Goal: Task Accomplishment & Management: Manage account settings

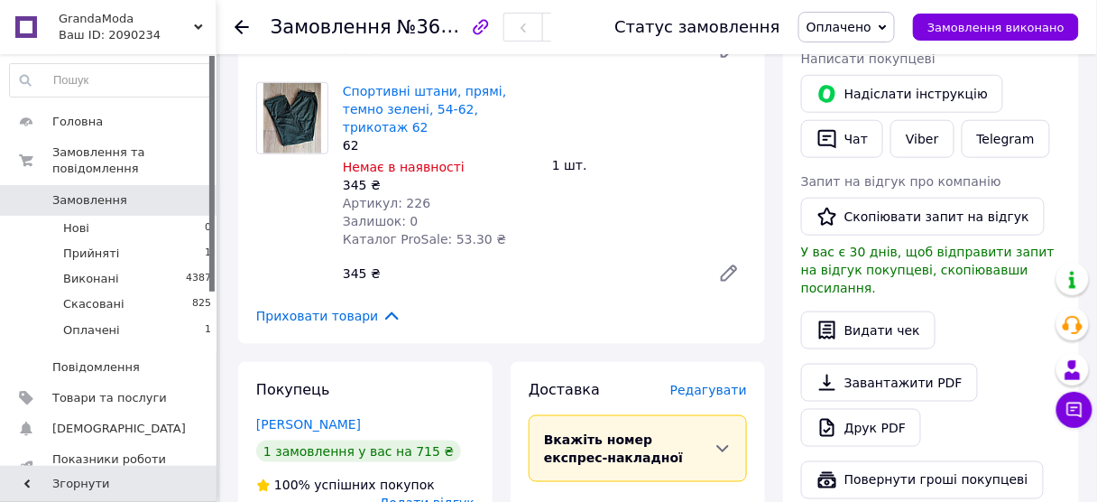
scroll to position [361, 0]
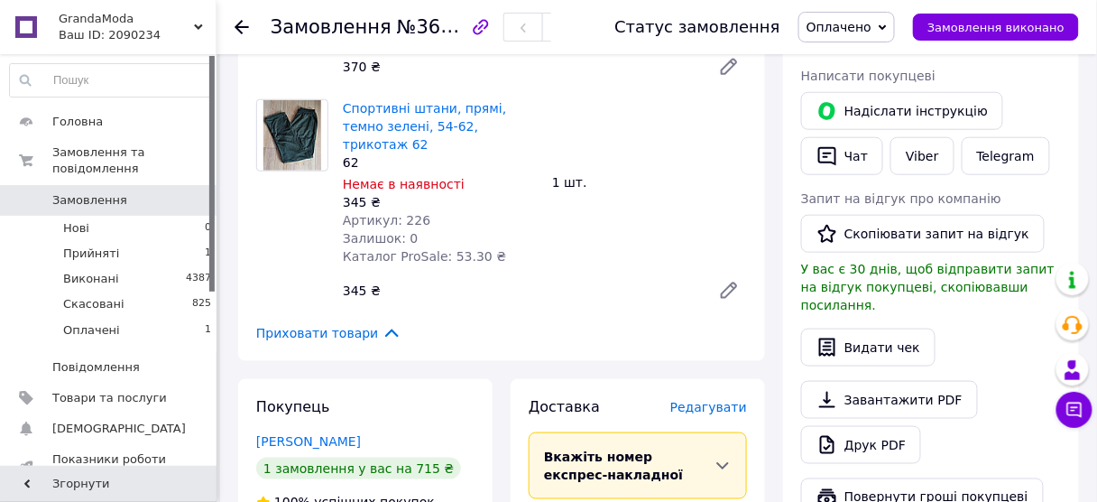
click at [852, 32] on span "Оплачено" at bounding box center [839, 27] width 65 height 14
click at [860, 61] on li "Прийнято" at bounding box center [846, 63] width 95 height 27
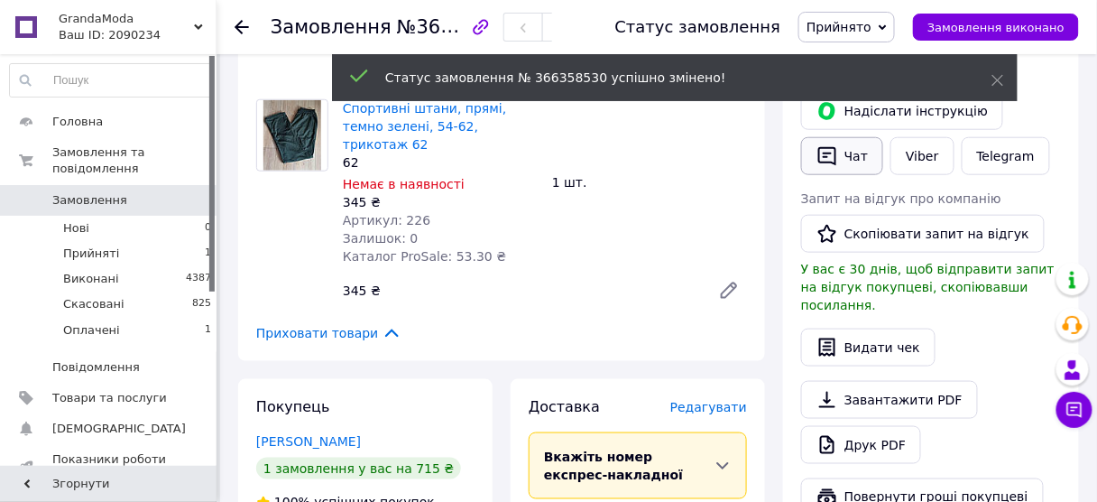
click at [862, 152] on button "Чат" at bounding box center [842, 156] width 82 height 38
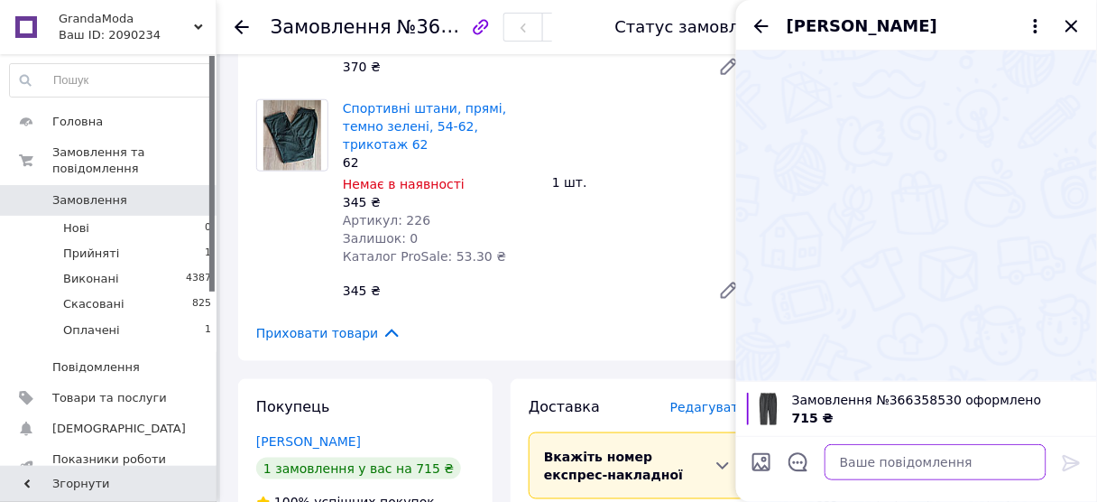
click at [881, 458] on textarea at bounding box center [936, 462] width 222 height 36
click at [882, 458] on textarea at bounding box center [936, 462] width 222 height 36
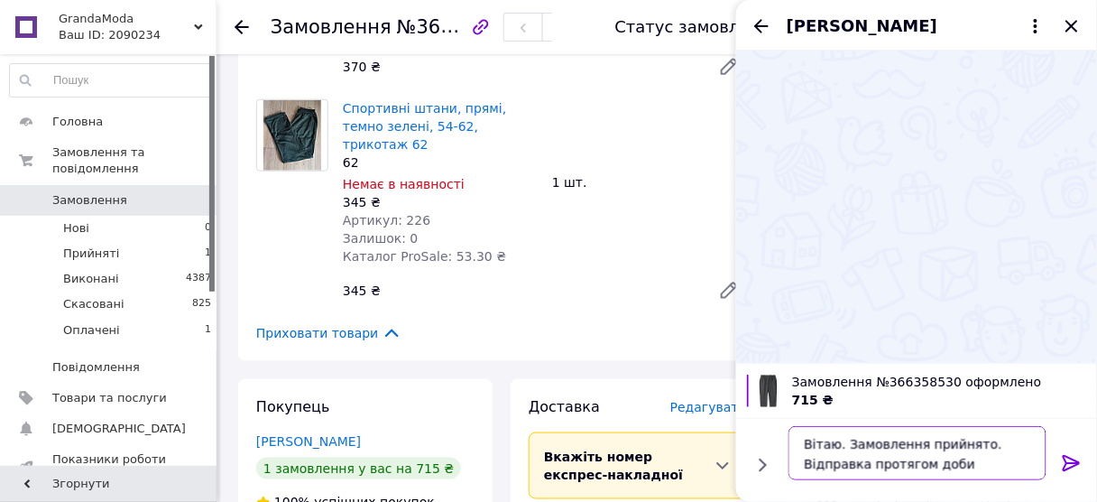
drag, startPoint x: 973, startPoint y: 470, endPoint x: 806, endPoint y: 427, distance: 172.5
click at [806, 427] on textarea "Вітаю. Замовлення прийнято. Відправка протягом доби" at bounding box center [918, 453] width 258 height 54
type textarea "Вітаю. Замовлення прийнято. Відправка протягом доби"
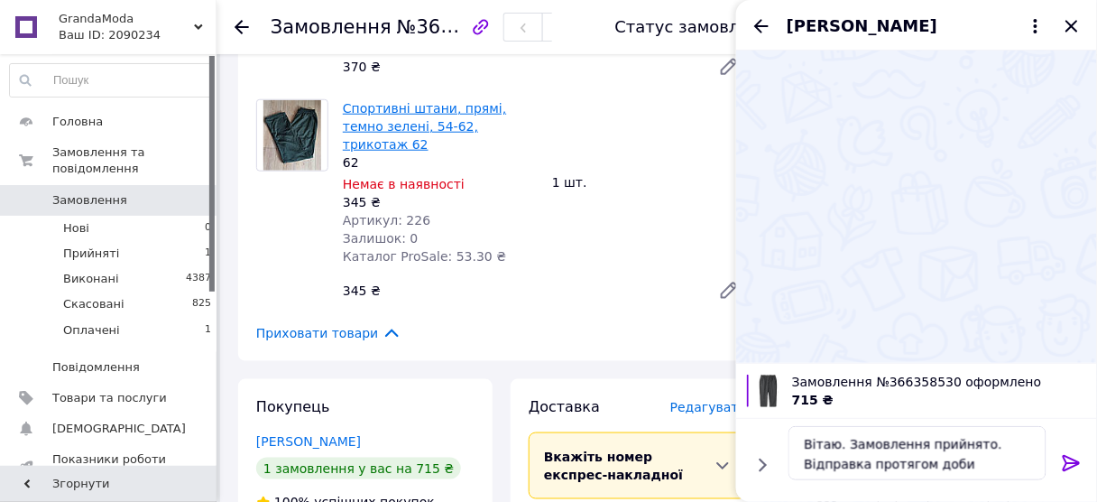
click at [476, 128] on link "Спортивні штани, прямі, темно зелені, 54-62, трикотаж 62" at bounding box center [424, 126] width 163 height 51
click at [1066, 458] on icon at bounding box center [1071, 463] width 17 height 16
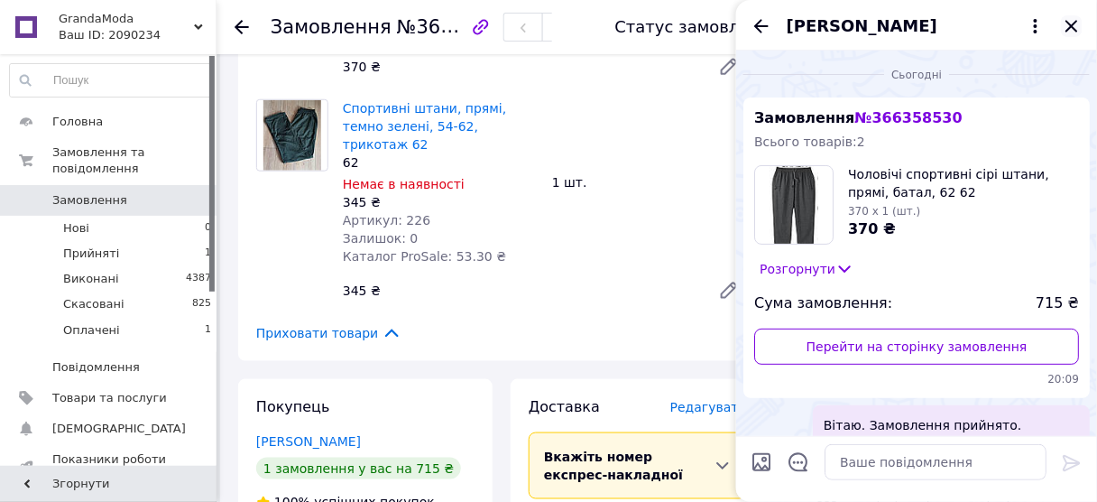
click at [1073, 30] on icon "Закрити" at bounding box center [1072, 26] width 22 height 22
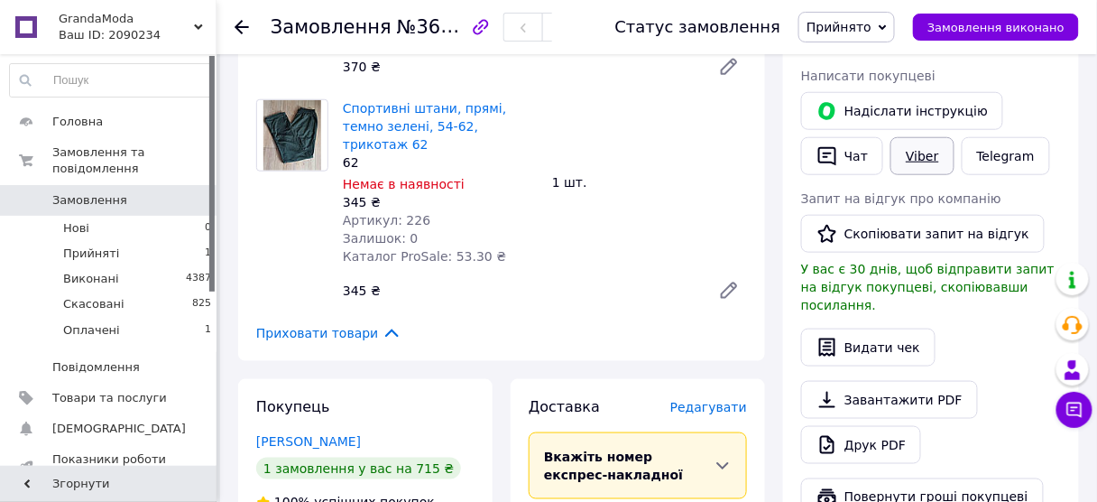
click at [927, 158] on link "Viber" at bounding box center [922, 156] width 63 height 38
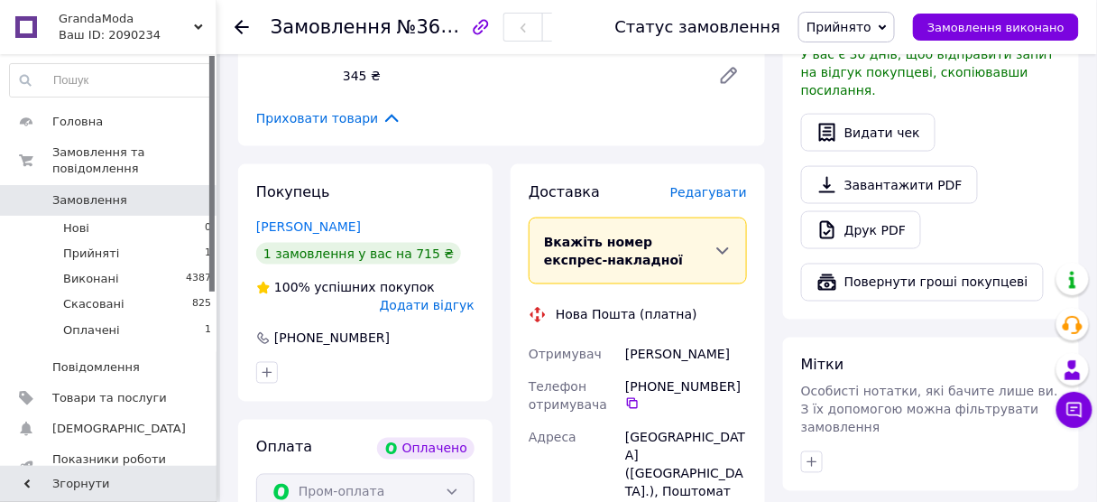
scroll to position [577, 0]
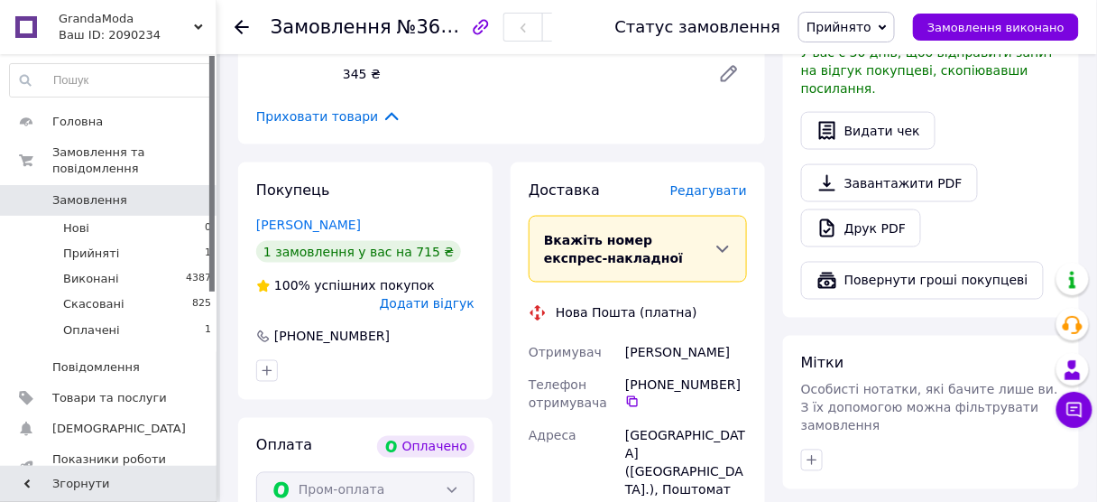
click at [225, 93] on div "Замовлення №366358530 Статус замовлення Прийнято Виконано Скасовано Оплачено За…" at bounding box center [658, 336] width 877 height 1719
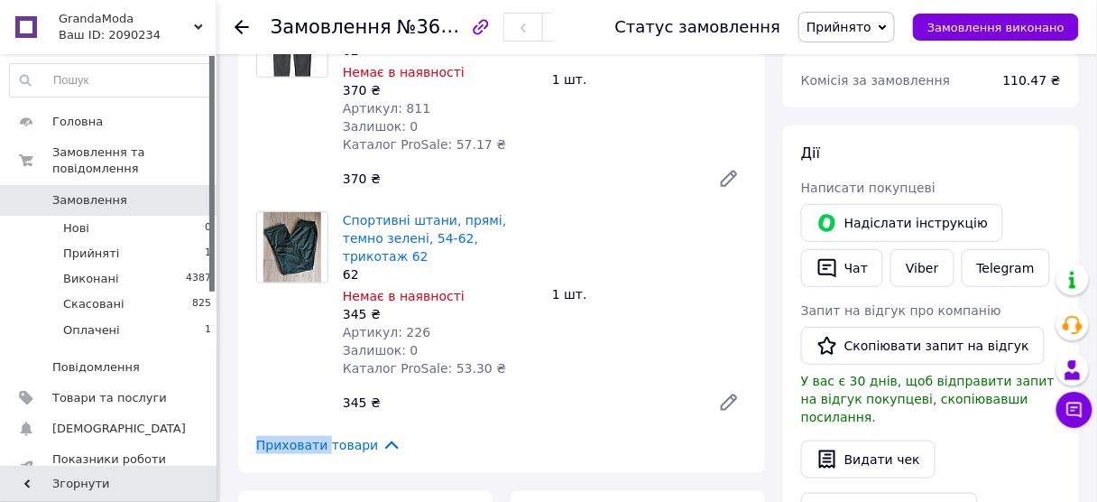
scroll to position [217, 0]
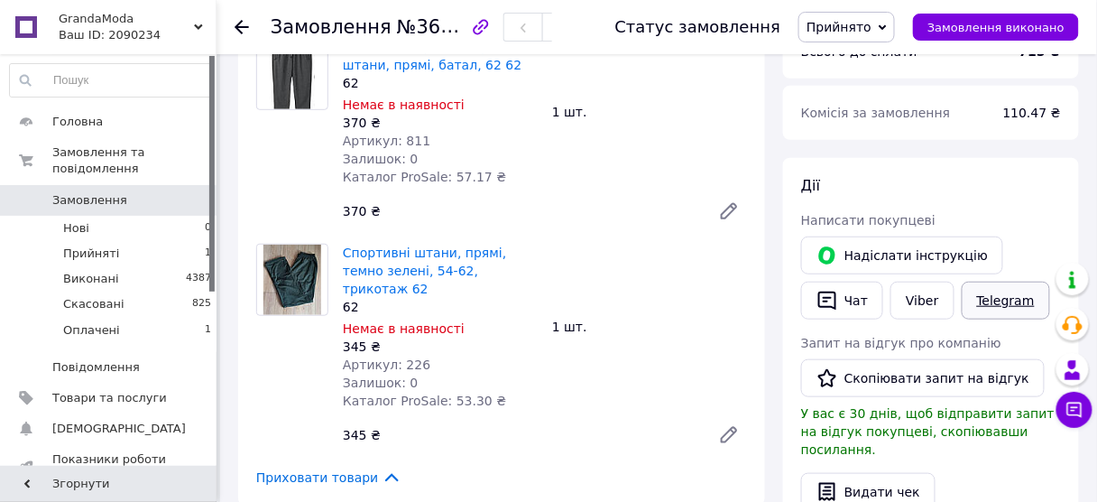
click at [1009, 301] on link "Telegram" at bounding box center [1006, 301] width 88 height 38
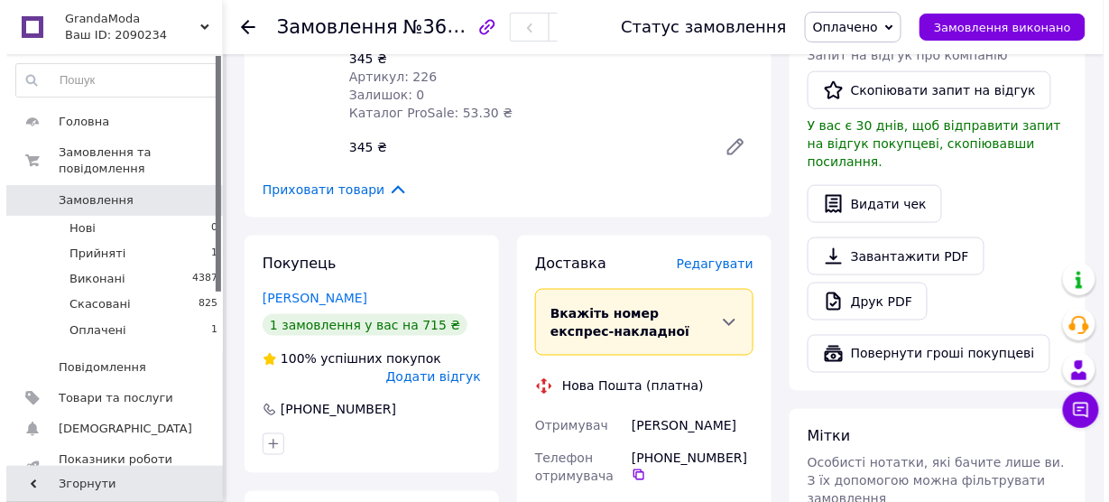
scroll to position [505, 0]
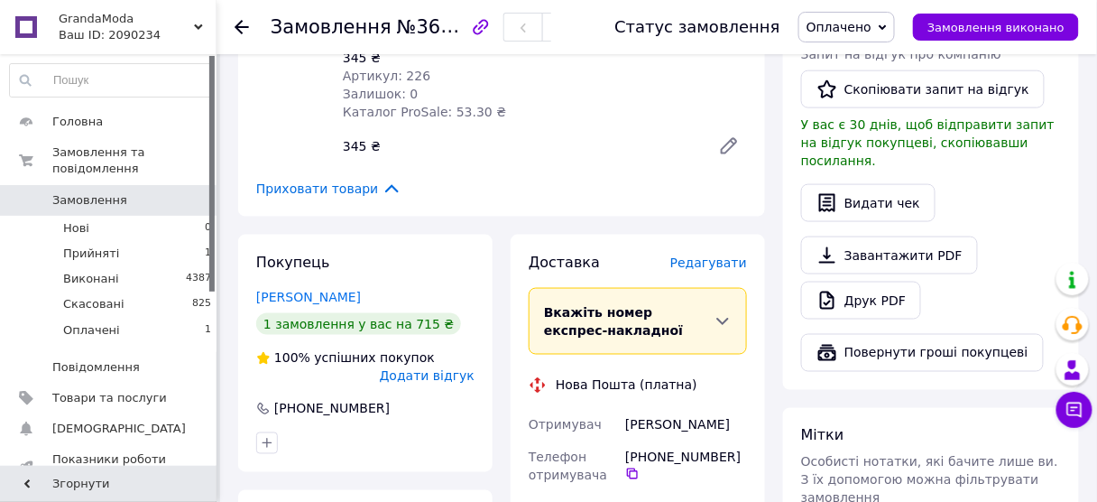
click at [704, 255] on span "Редагувати" at bounding box center [708, 262] width 77 height 14
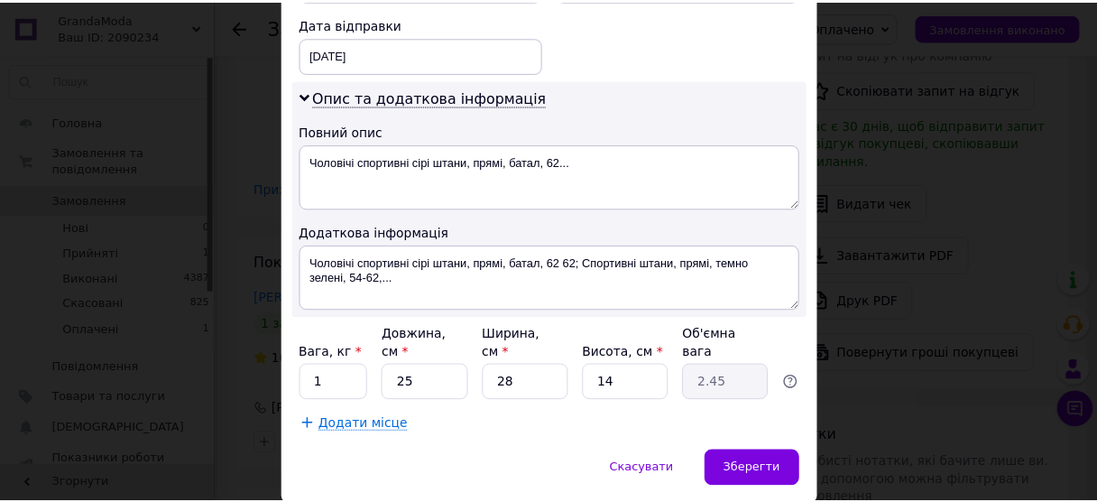
scroll to position [888, 0]
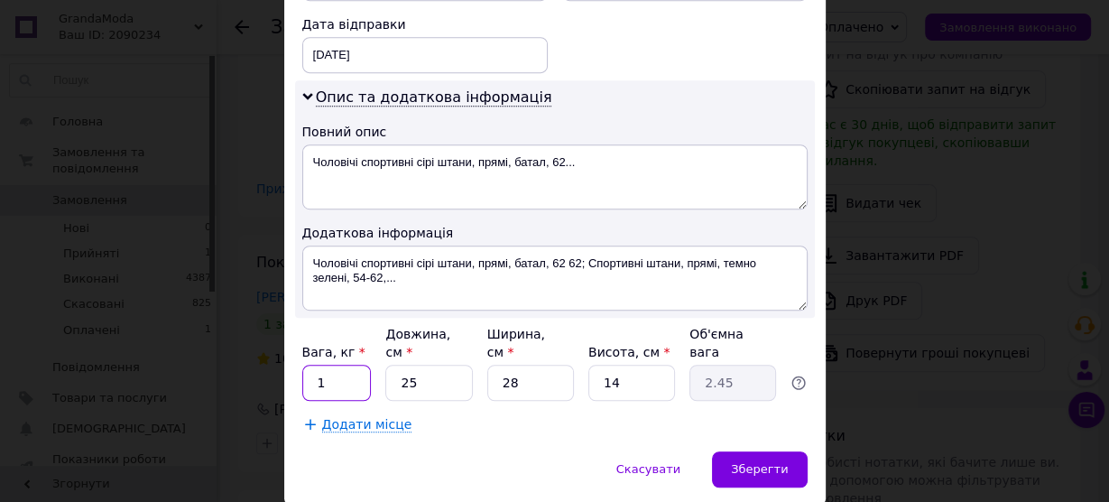
drag, startPoint x: 325, startPoint y: 323, endPoint x: 312, endPoint y: 319, distance: 13.4
click at [312, 365] on input "1" at bounding box center [336, 383] width 69 height 36
click at [310, 365] on input "1" at bounding box center [336, 383] width 69 height 36
type input "2"
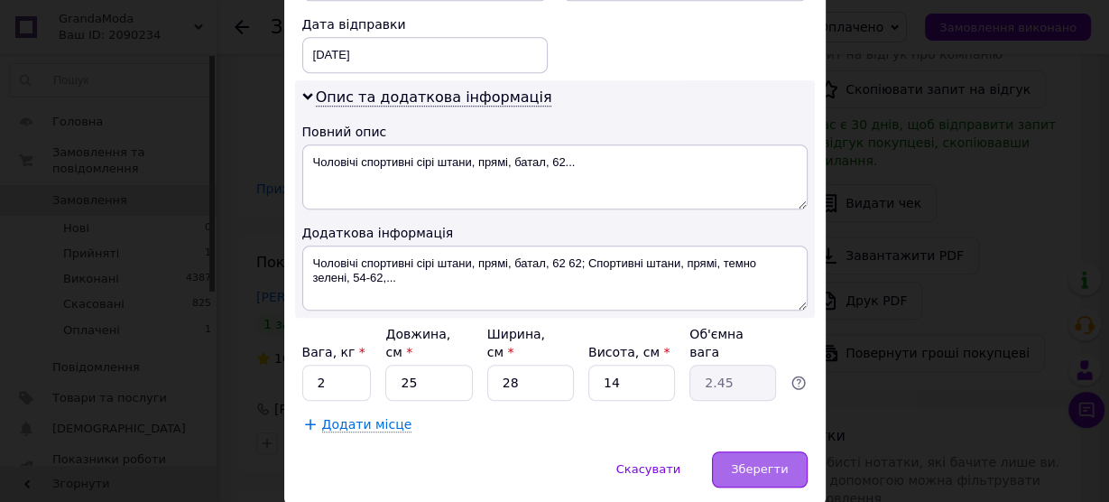
click at [755, 462] on span "Зберегти" at bounding box center [759, 469] width 57 height 14
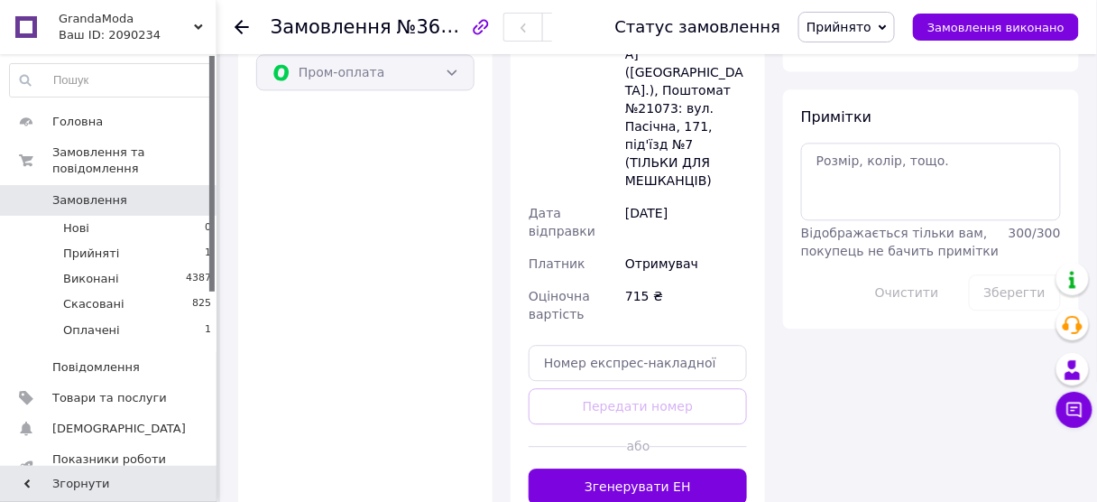
scroll to position [1011, 0]
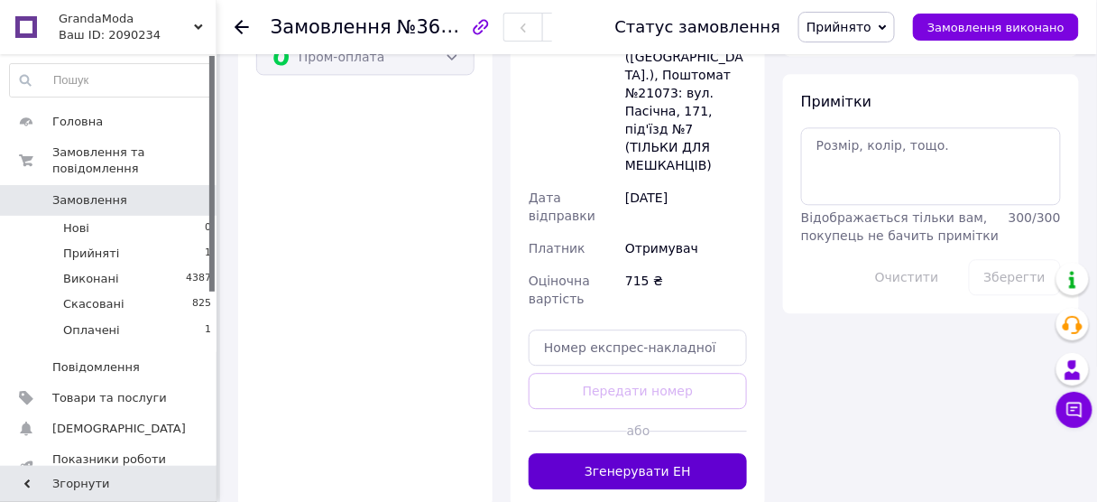
click at [644, 453] on button "Згенерувати ЕН" at bounding box center [638, 471] width 218 height 36
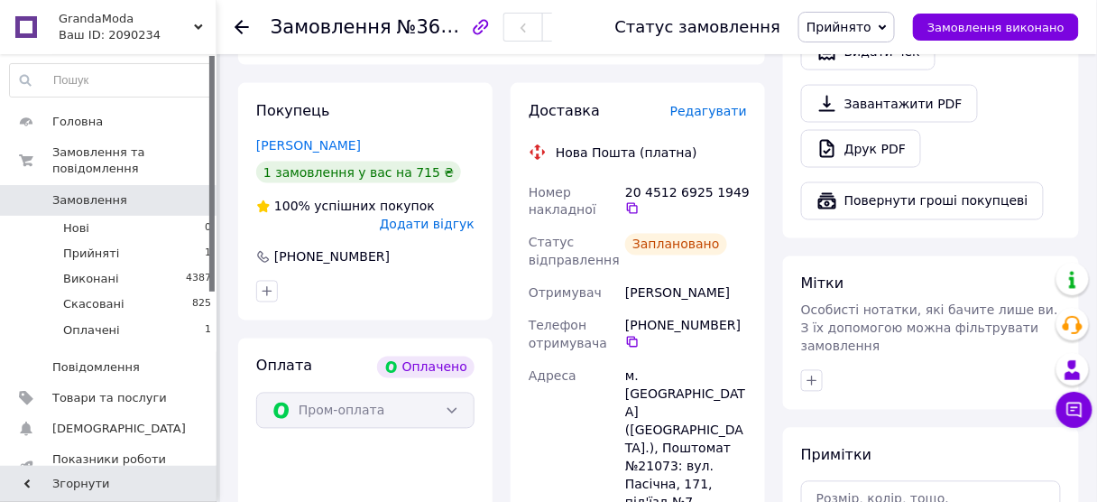
scroll to position [650, 0]
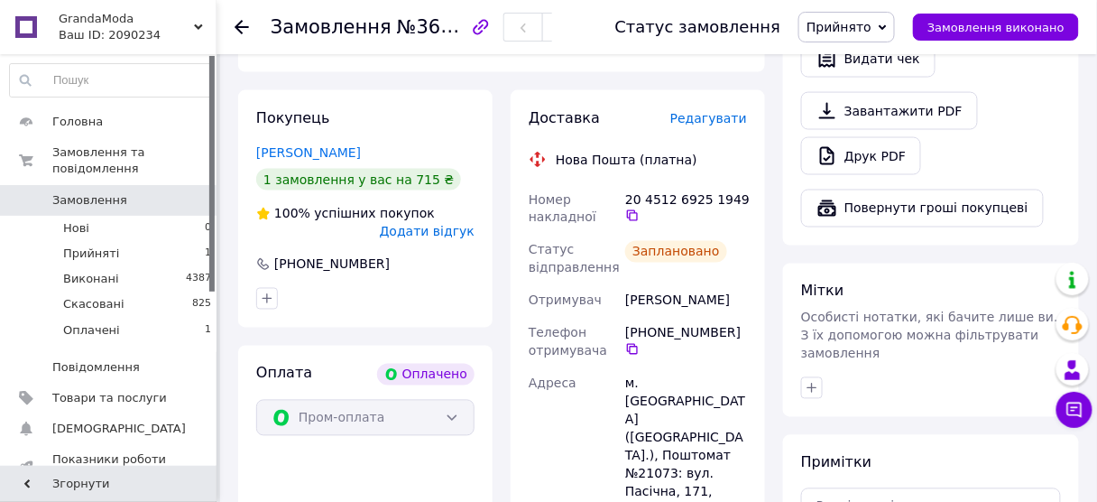
click at [622, 183] on div "20 4512 6925 1949" at bounding box center [686, 208] width 129 height 51
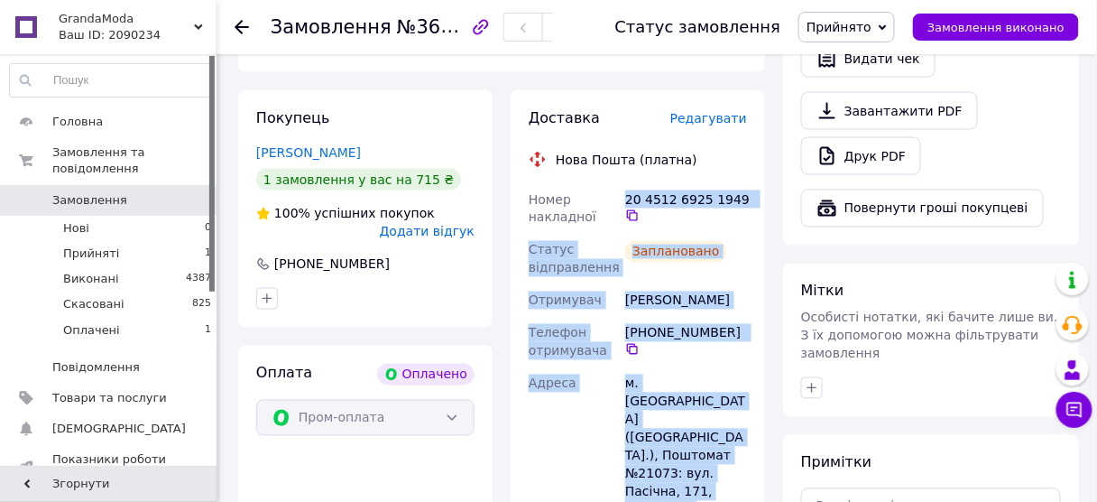
drag, startPoint x: 622, startPoint y: 177, endPoint x: 713, endPoint y: 451, distance: 289.0
click at [713, 451] on div "Номер накладної 20 4512 6925 1949   Статус відправлення Заплановано Отримувач […" at bounding box center [638, 464] width 226 height 563
copy div "20 4512 6925 1949   Статус відправлення Заплановано Отримувач [PERSON_NAME] Тел…"
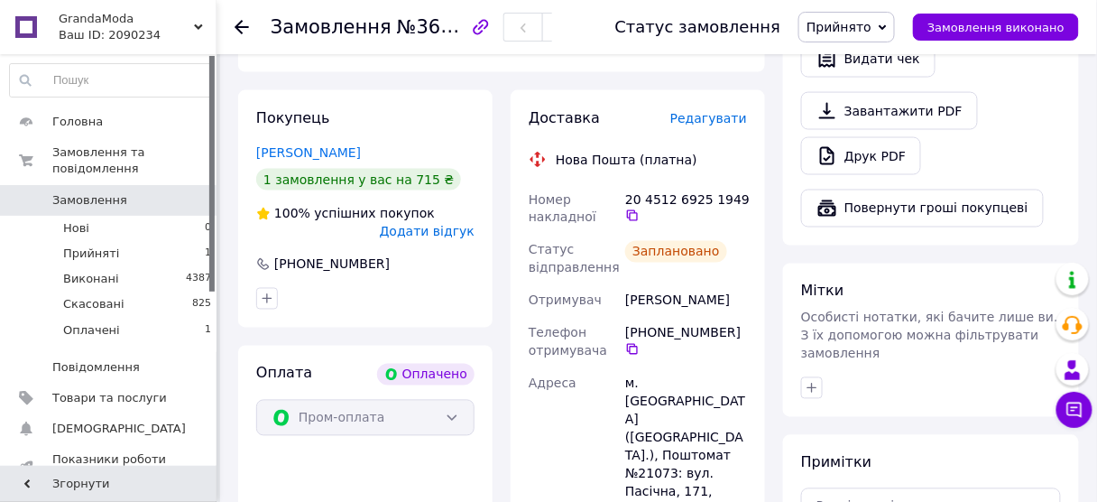
click at [235, 90] on div "Покупець [PERSON_NAME] 1 замовлення у вас на 715 ₴ 100% успішних покупок Додати…" at bounding box center [365, 452] width 272 height 725
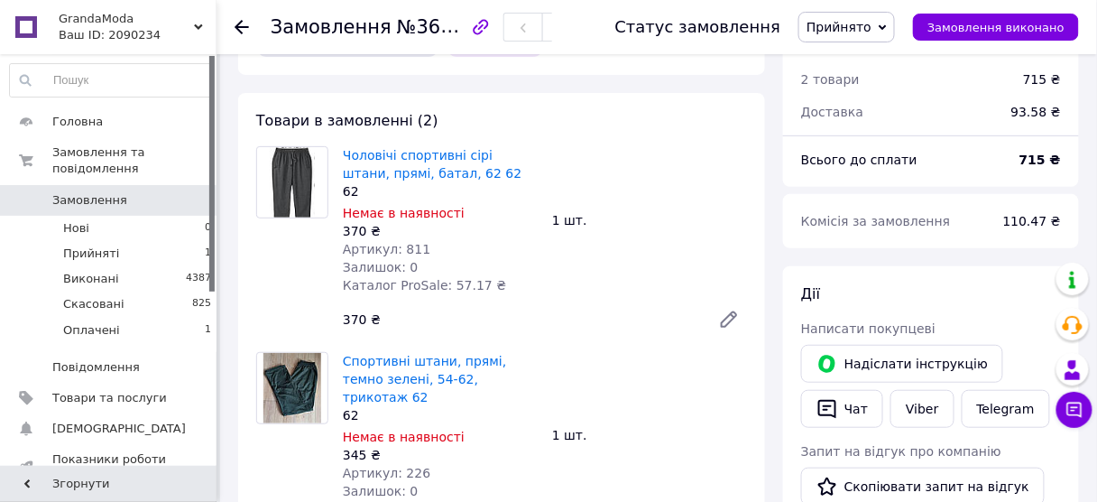
scroll to position [0, 0]
